Goal: Task Accomplishment & Management: Complete application form

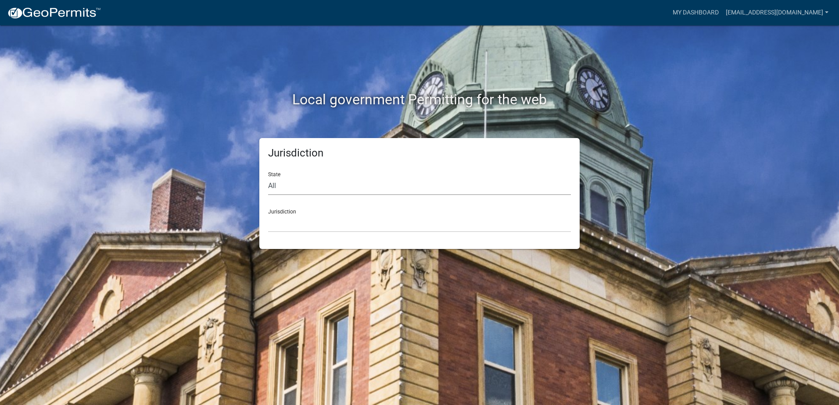
click at [297, 184] on select "All [US_STATE] [US_STATE] [US_STATE] [US_STATE] [US_STATE] [US_STATE] [US_STATE…" at bounding box center [419, 186] width 303 height 18
select select "[US_STATE]"
click at [268, 177] on select "All [US_STATE] [US_STATE] [US_STATE] [US_STATE] [US_STATE] [US_STATE] [US_STATE…" at bounding box center [419, 186] width 303 height 18
click at [315, 222] on select "[GEOGRAPHIC_DATA], [US_STATE][PERSON_NAME][GEOGRAPHIC_DATA], [US_STATE][PERSON_…" at bounding box center [419, 223] width 303 height 18
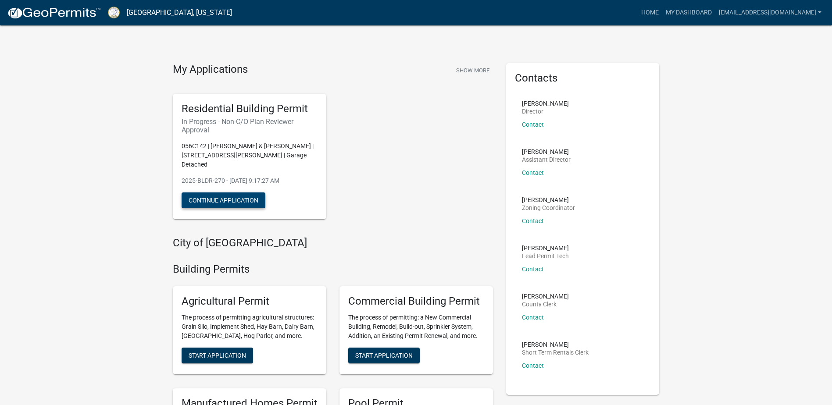
click at [251, 193] on button "Continue Application" at bounding box center [224, 201] width 84 height 16
